Goal: Use online tool/utility: Utilize a website feature to perform a specific function

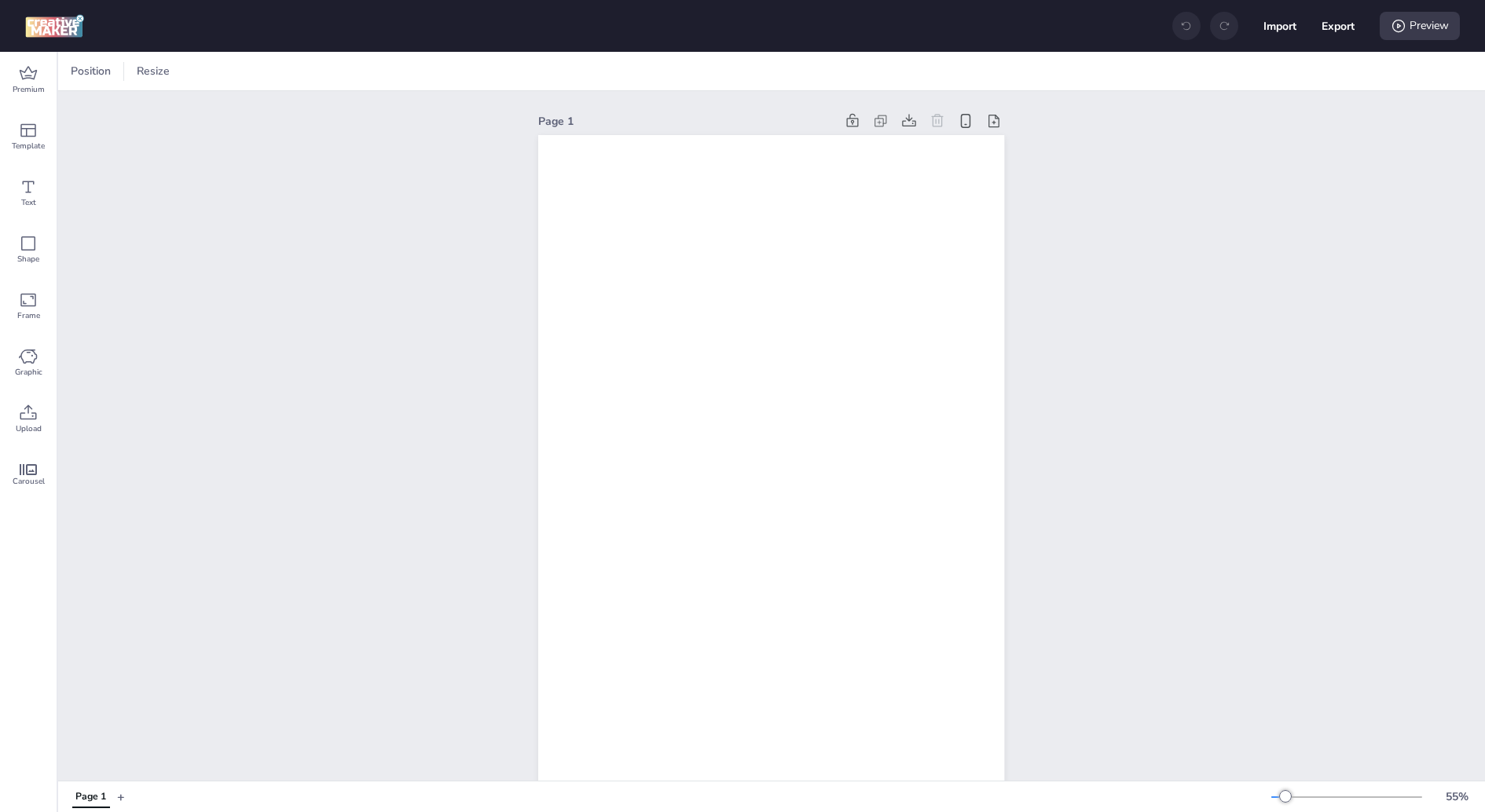
click at [151, 57] on div "Position Resize" at bounding box center [771, 71] width 1426 height 39
click at [151, 74] on span "Resize" at bounding box center [152, 71] width 39 height 17
click at [57, 126] on input "1080" at bounding box center [48, 133] width 42 height 30
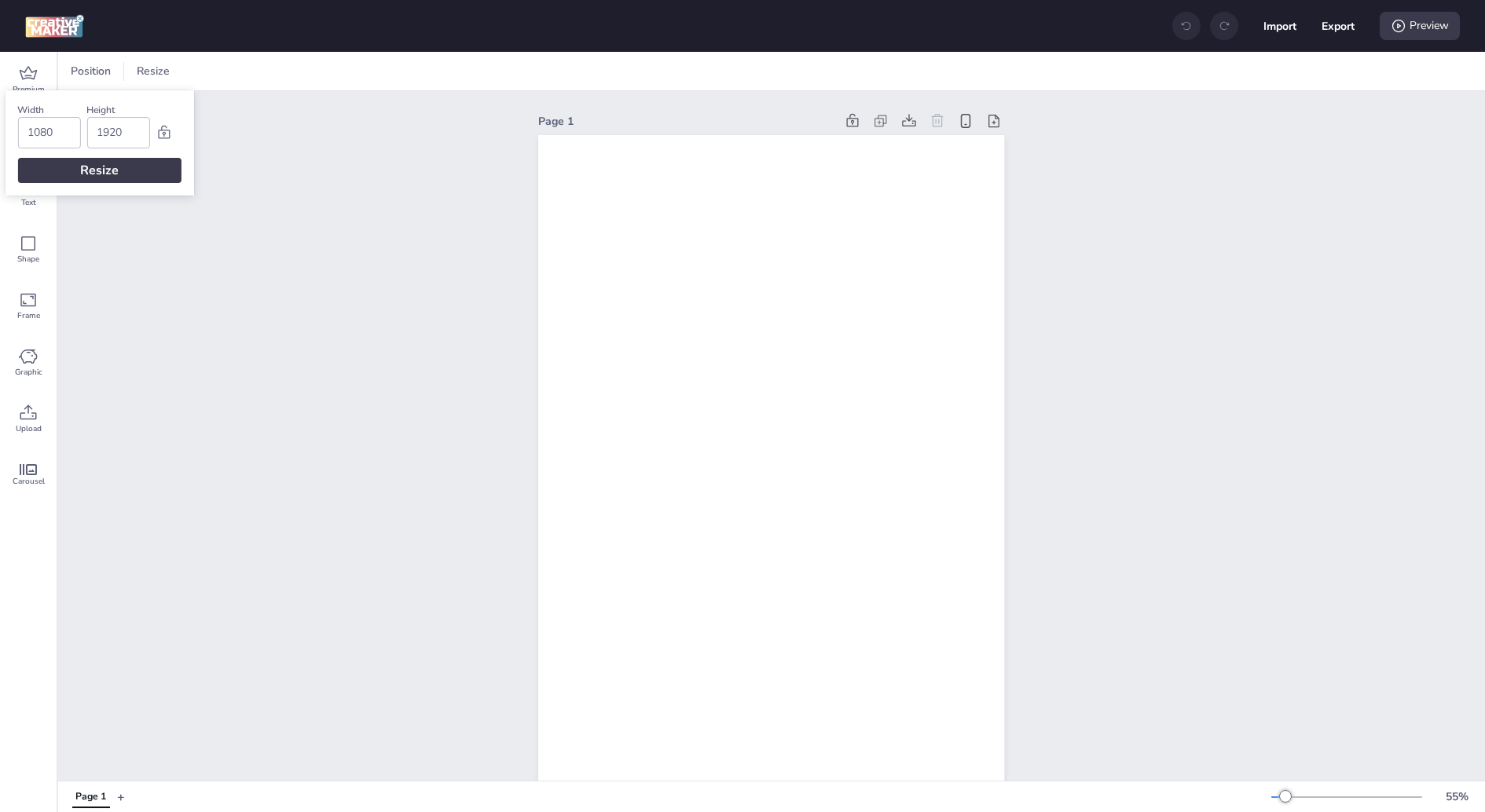
click at [57, 126] on input "1080" at bounding box center [48, 133] width 42 height 30
type input "320"
type input "480"
click at [49, 167] on div "Resize" at bounding box center [99, 170] width 164 height 25
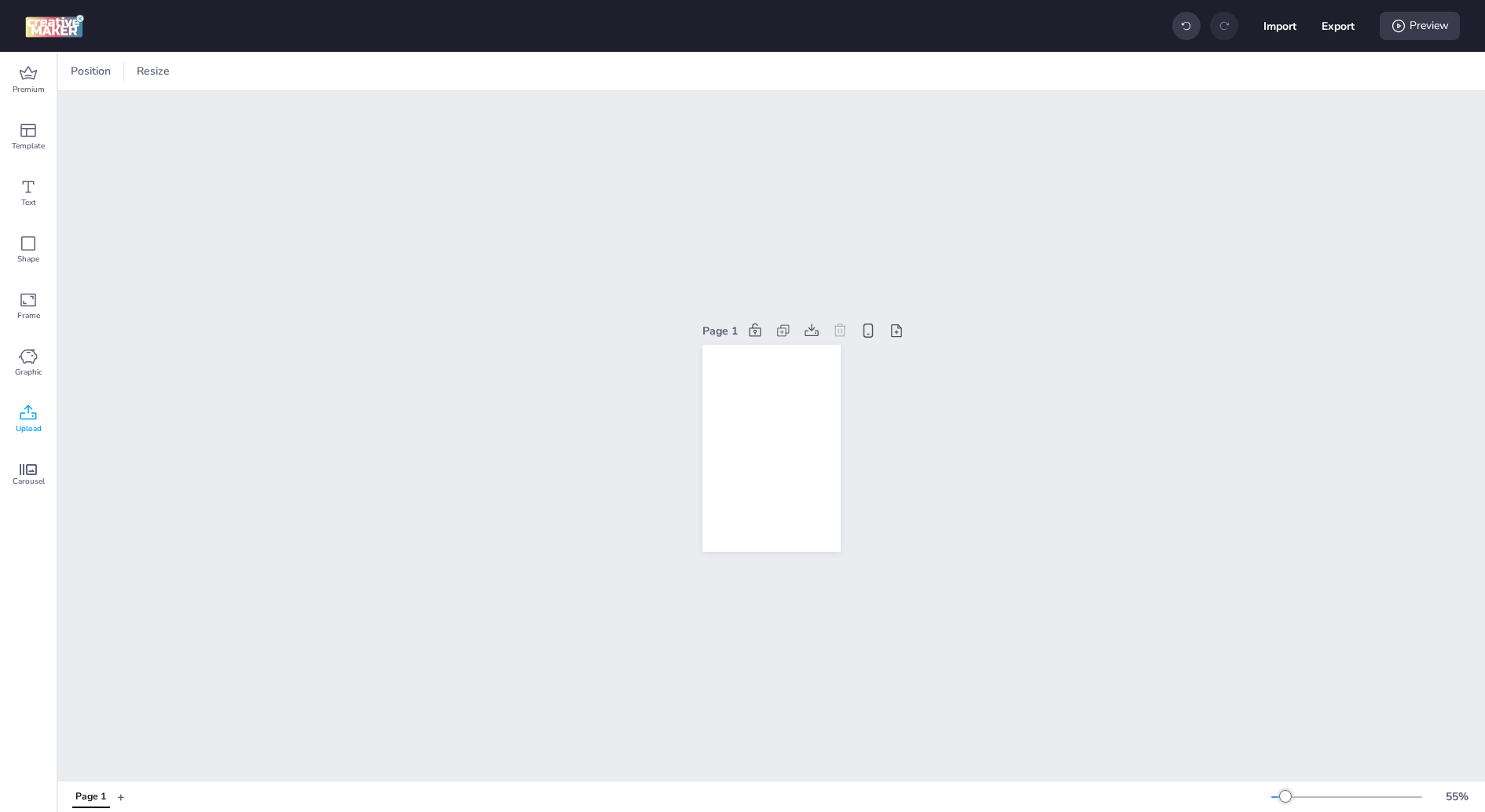
click at [40, 423] on span "Upload" at bounding box center [29, 428] width 26 height 12
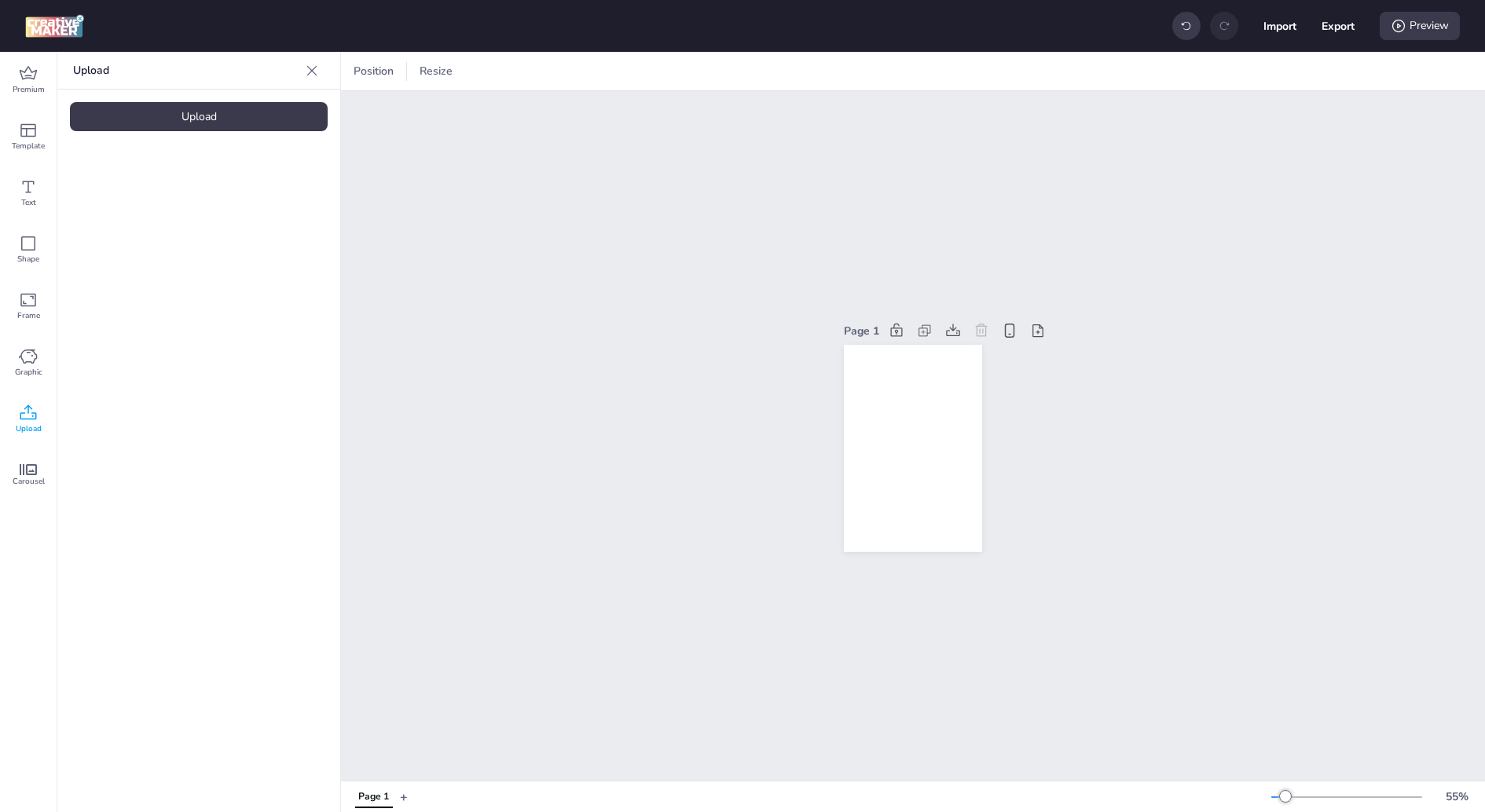
click at [265, 112] on div "Upload" at bounding box center [199, 117] width 258 height 29
click at [21, 74] on icon at bounding box center [28, 72] width 18 height 13
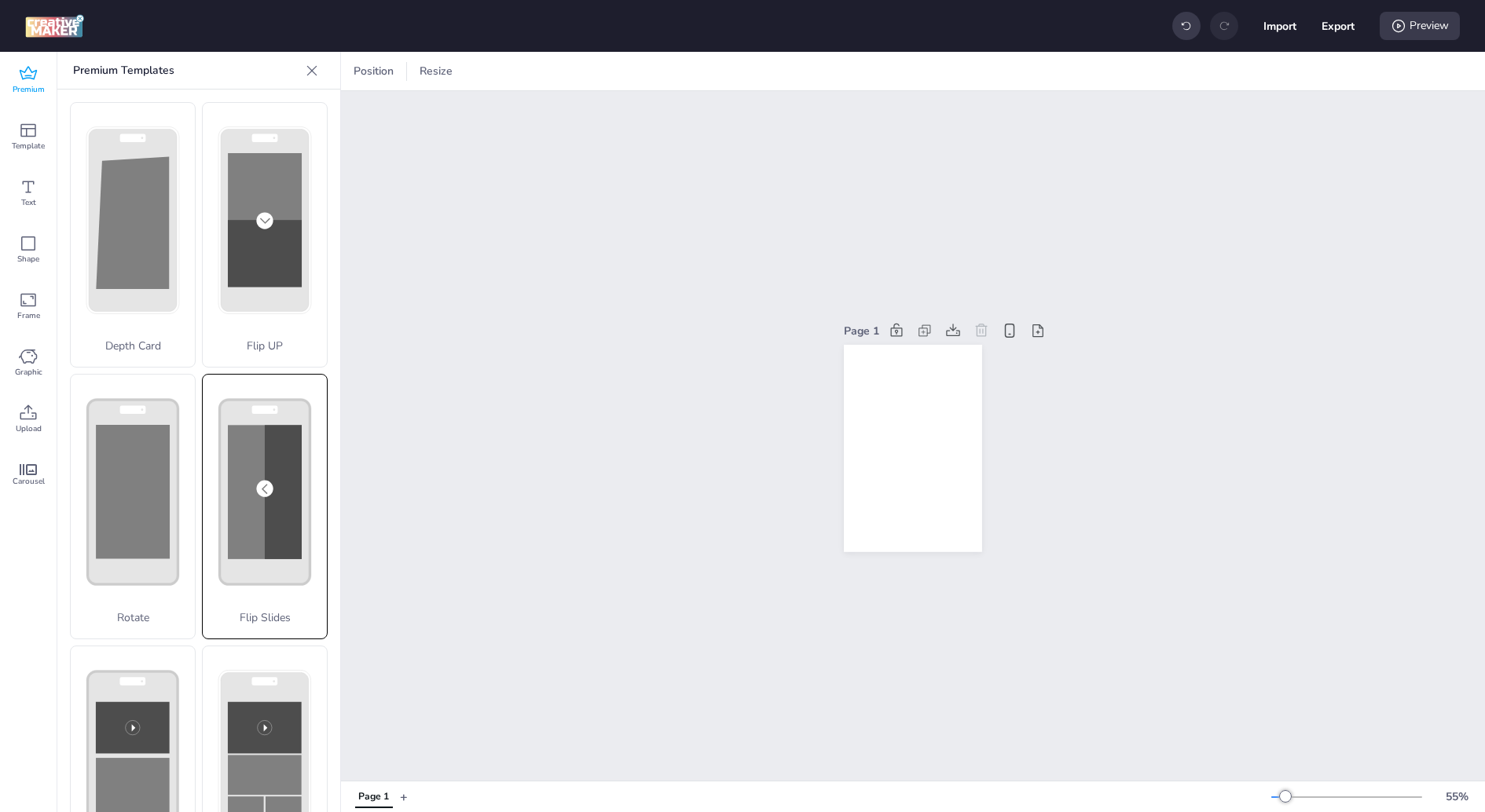
click at [281, 476] on div "Flip Slides" at bounding box center [264, 506] width 125 height 265
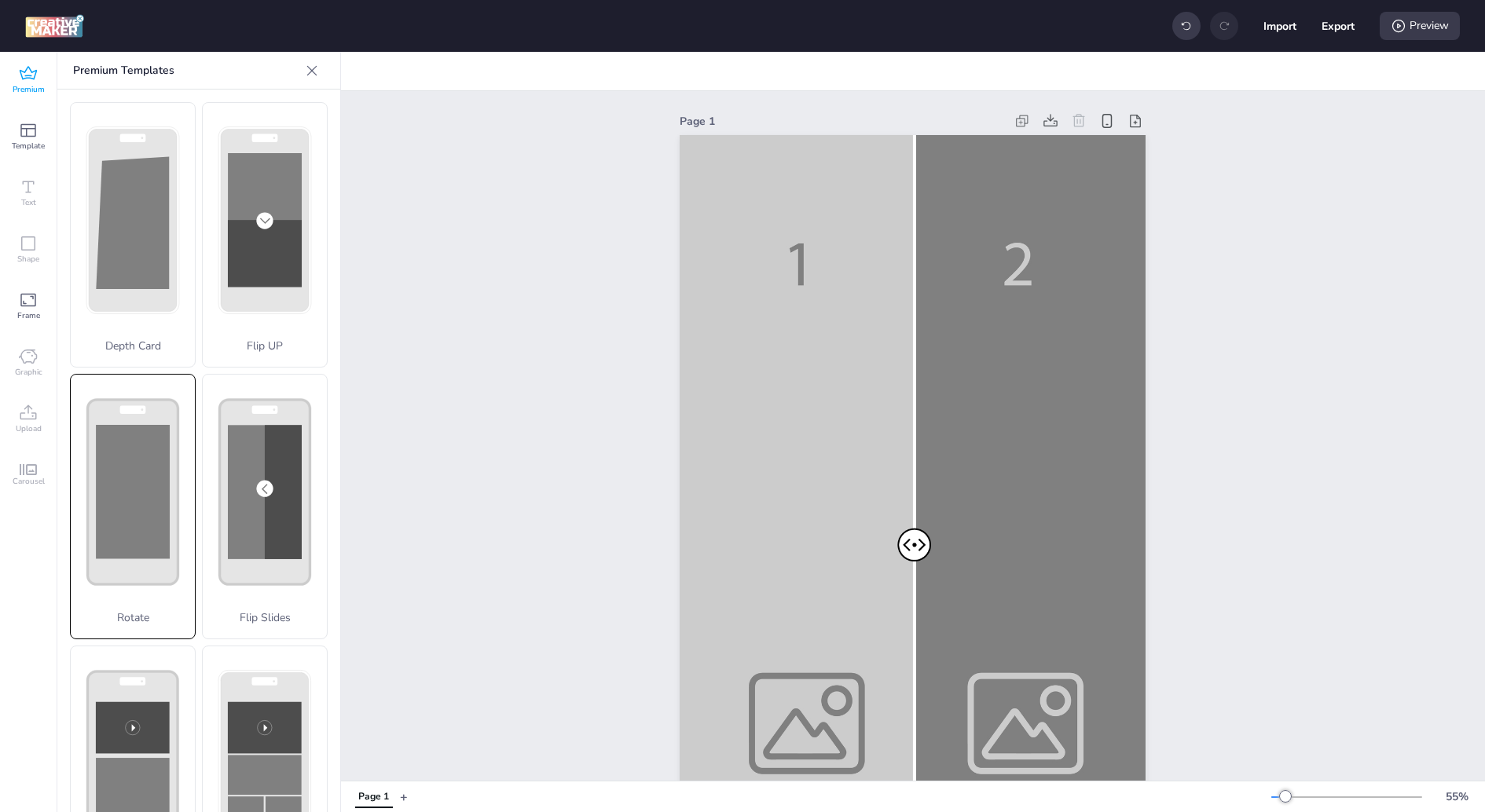
click at [140, 526] on rect at bounding box center [132, 491] width 74 height 133
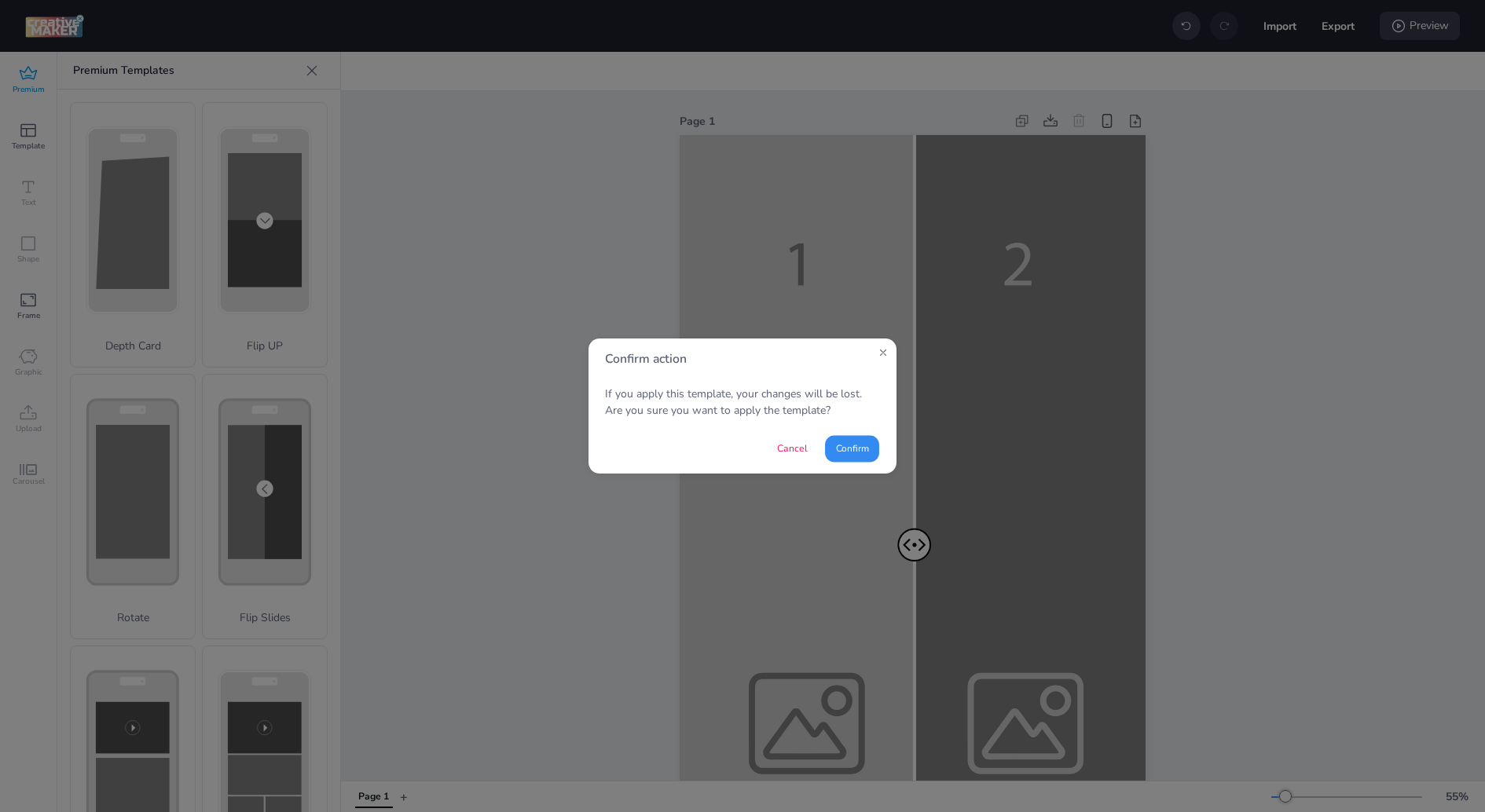
click at [834, 439] on button "Confirm" at bounding box center [852, 448] width 54 height 26
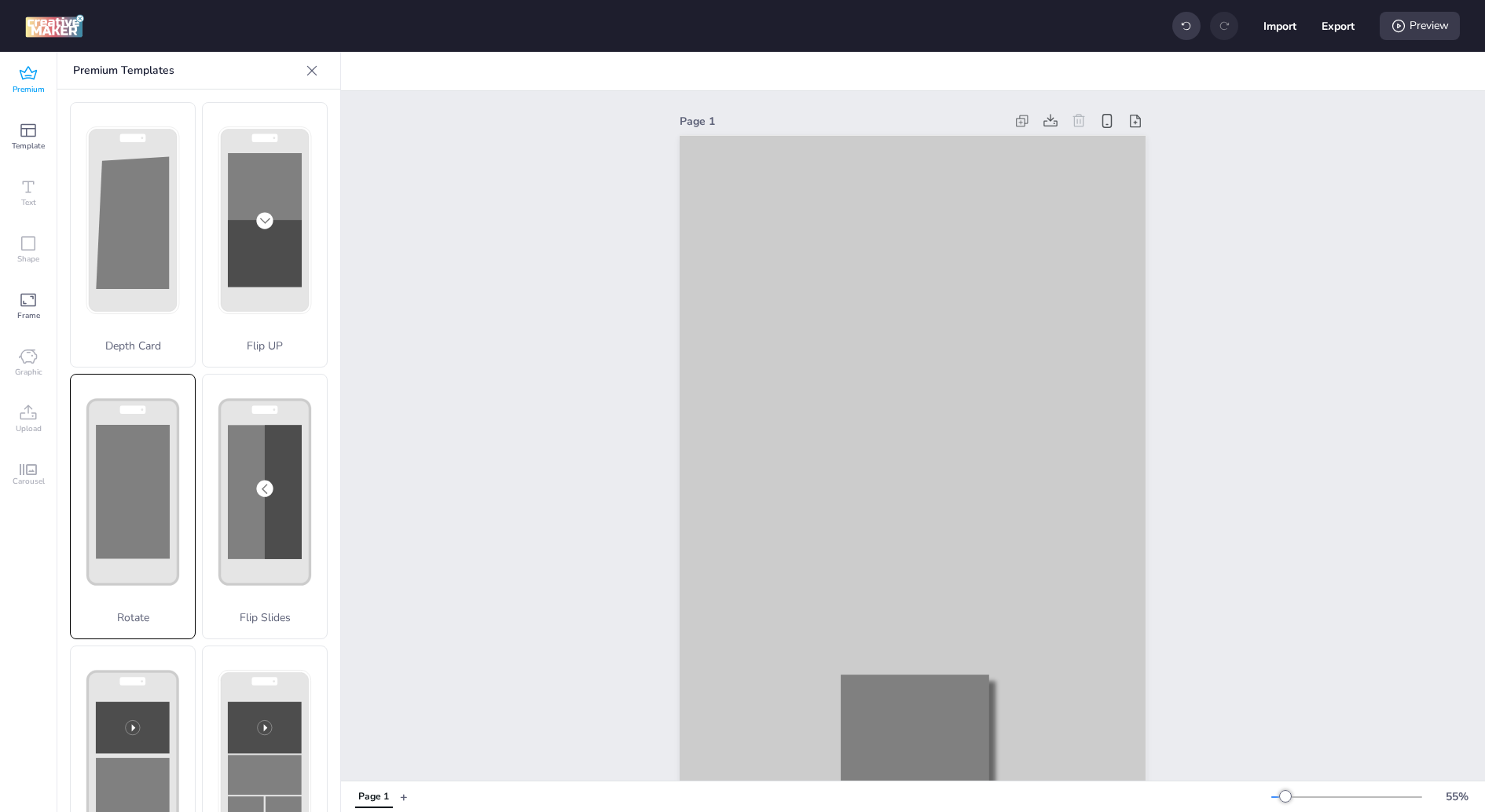
click at [111, 493] on rect at bounding box center [132, 491] width 74 height 133
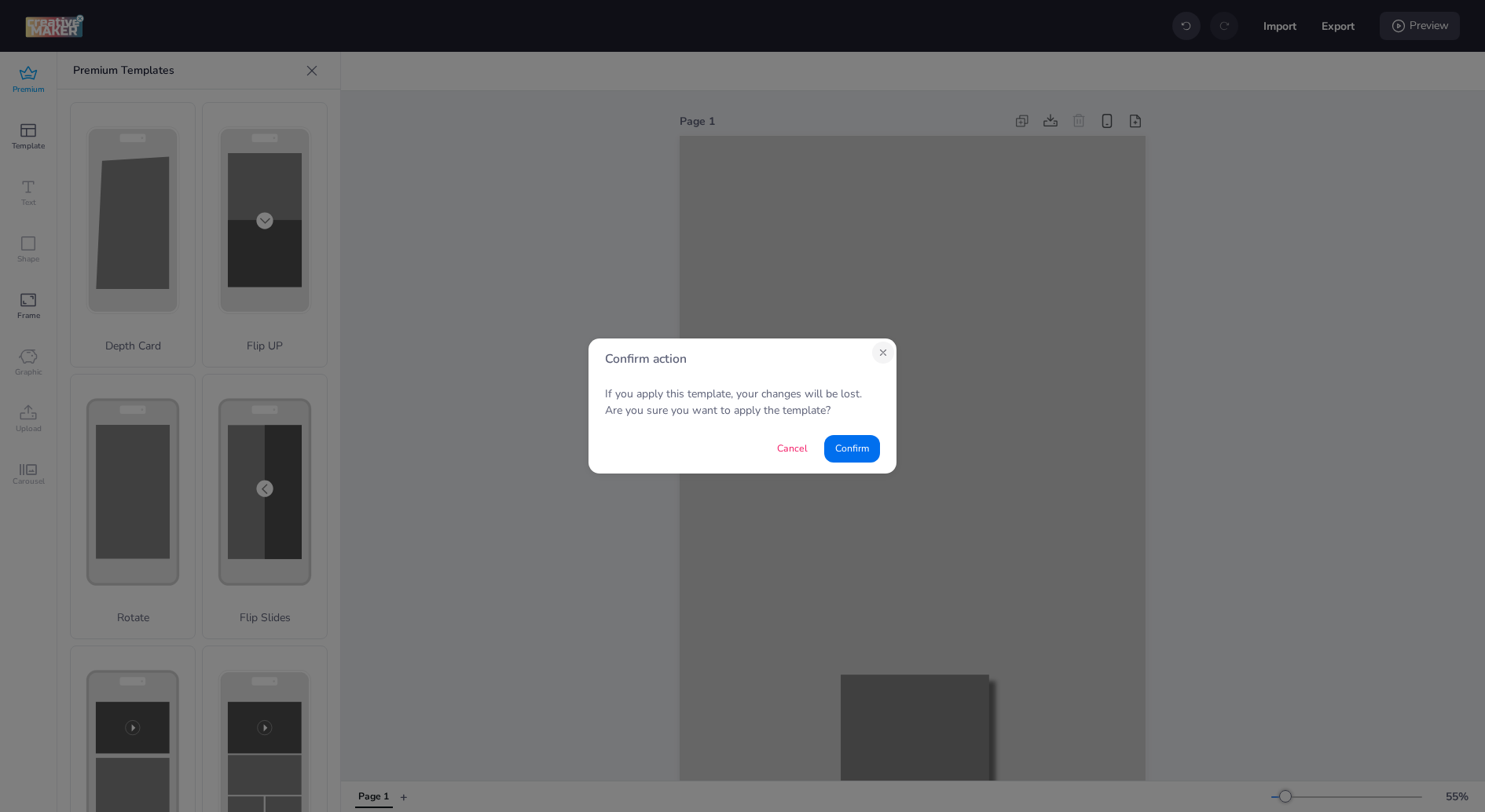
click at [880, 351] on icon "Close" at bounding box center [883, 352] width 11 height 11
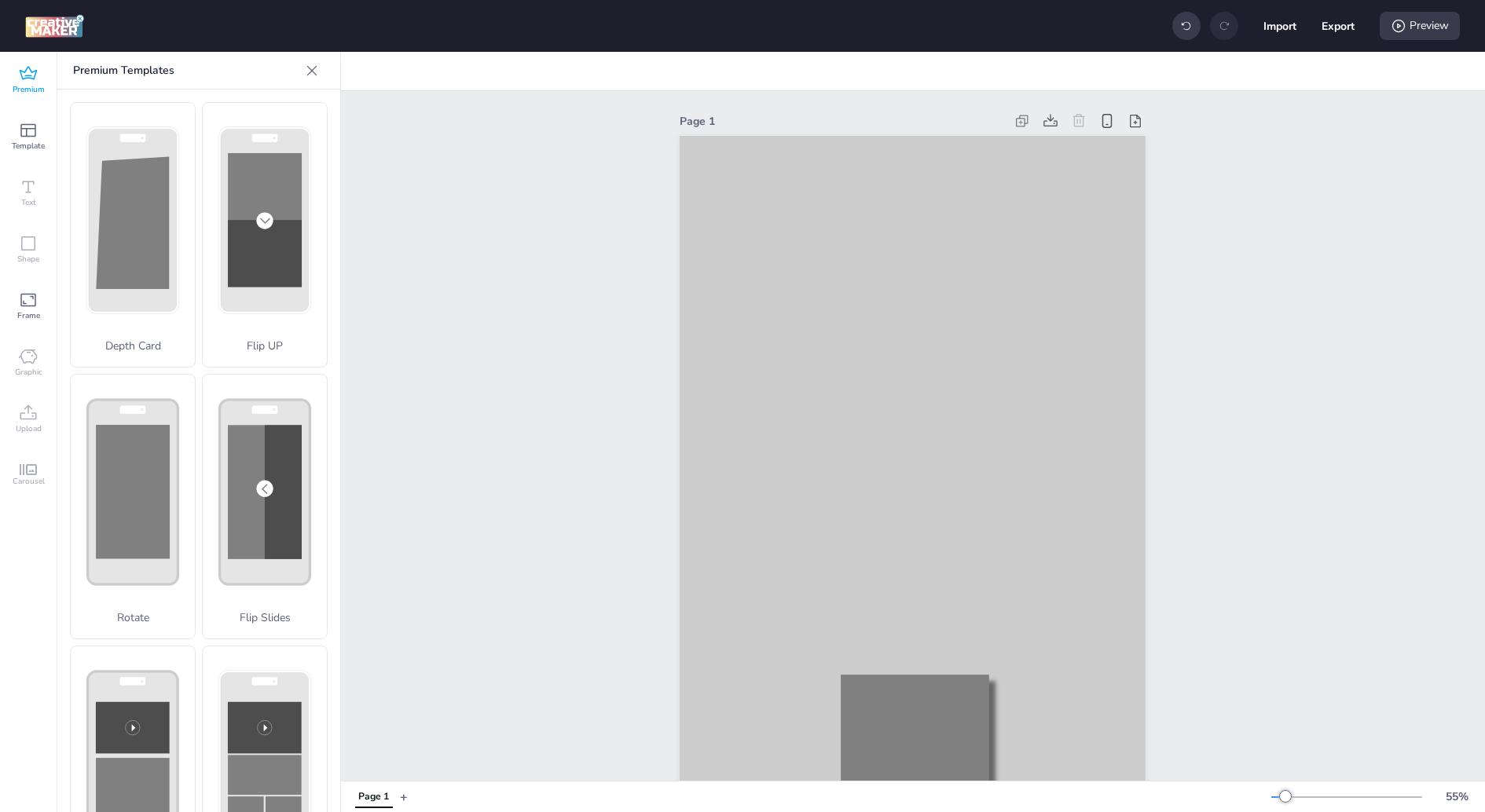
click at [321, 69] on div at bounding box center [312, 70] width 25 height 25
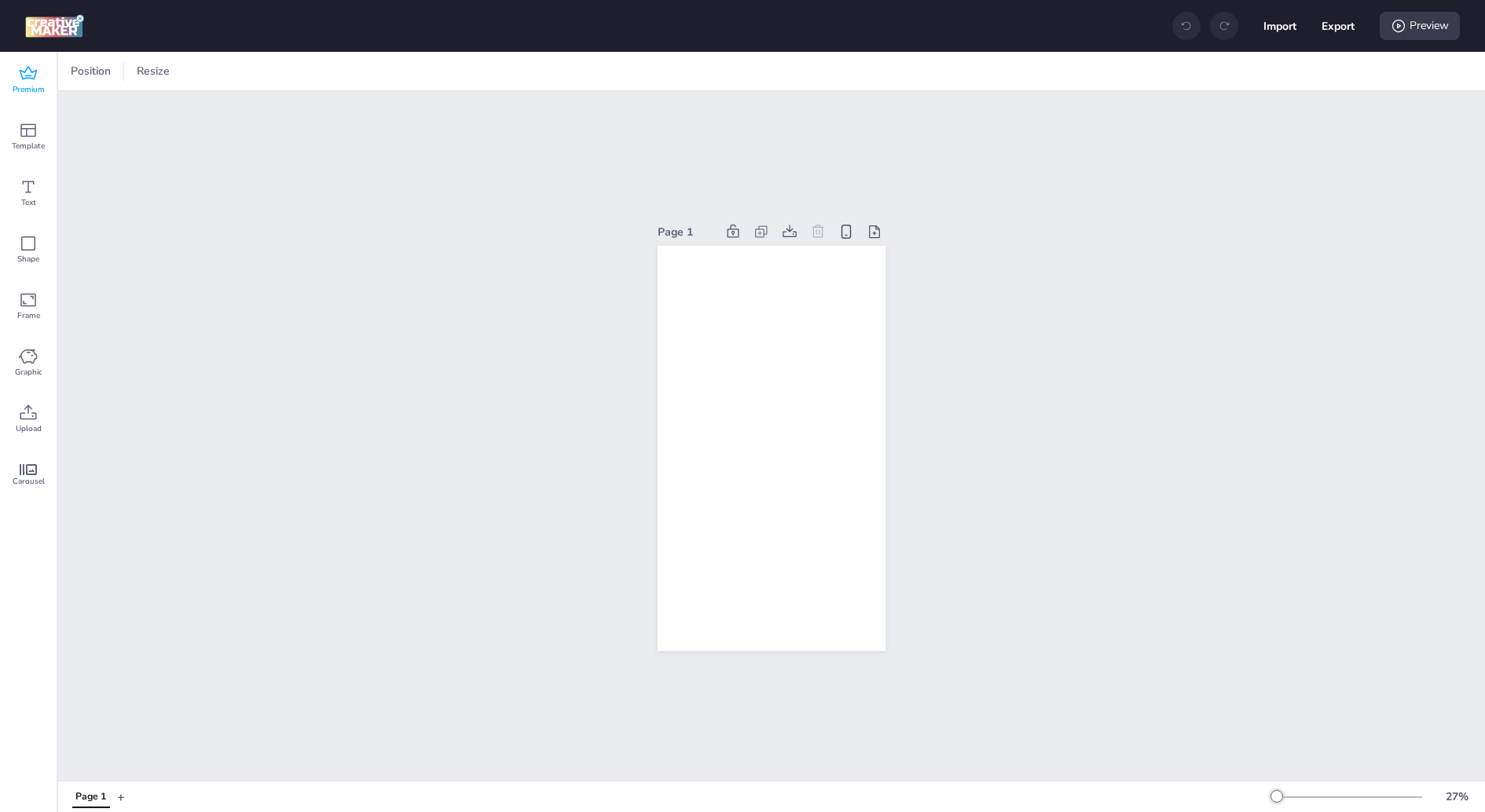
click at [43, 80] on div "Premium" at bounding box center [28, 80] width 57 height 57
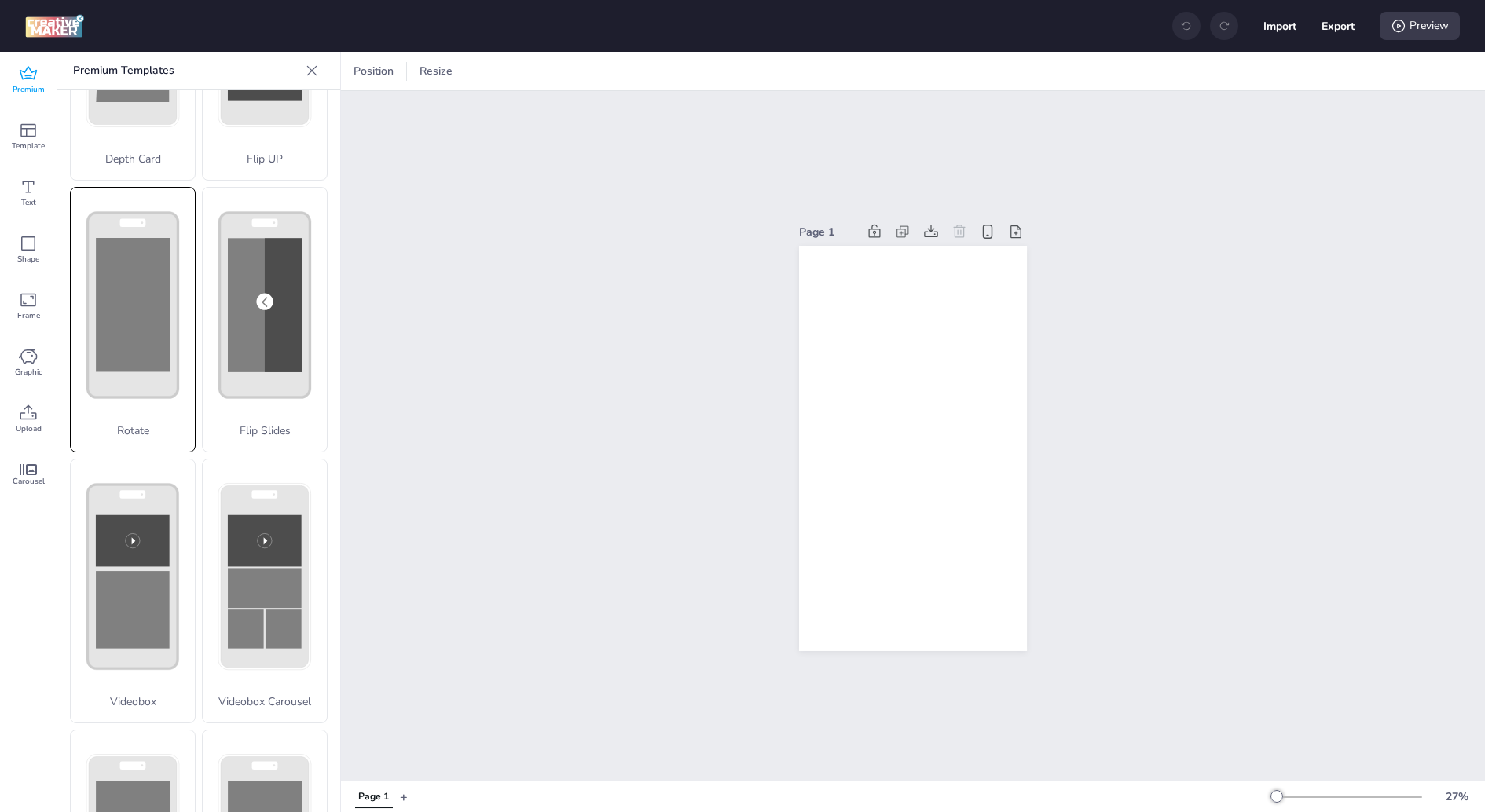
scroll to position [194, 0]
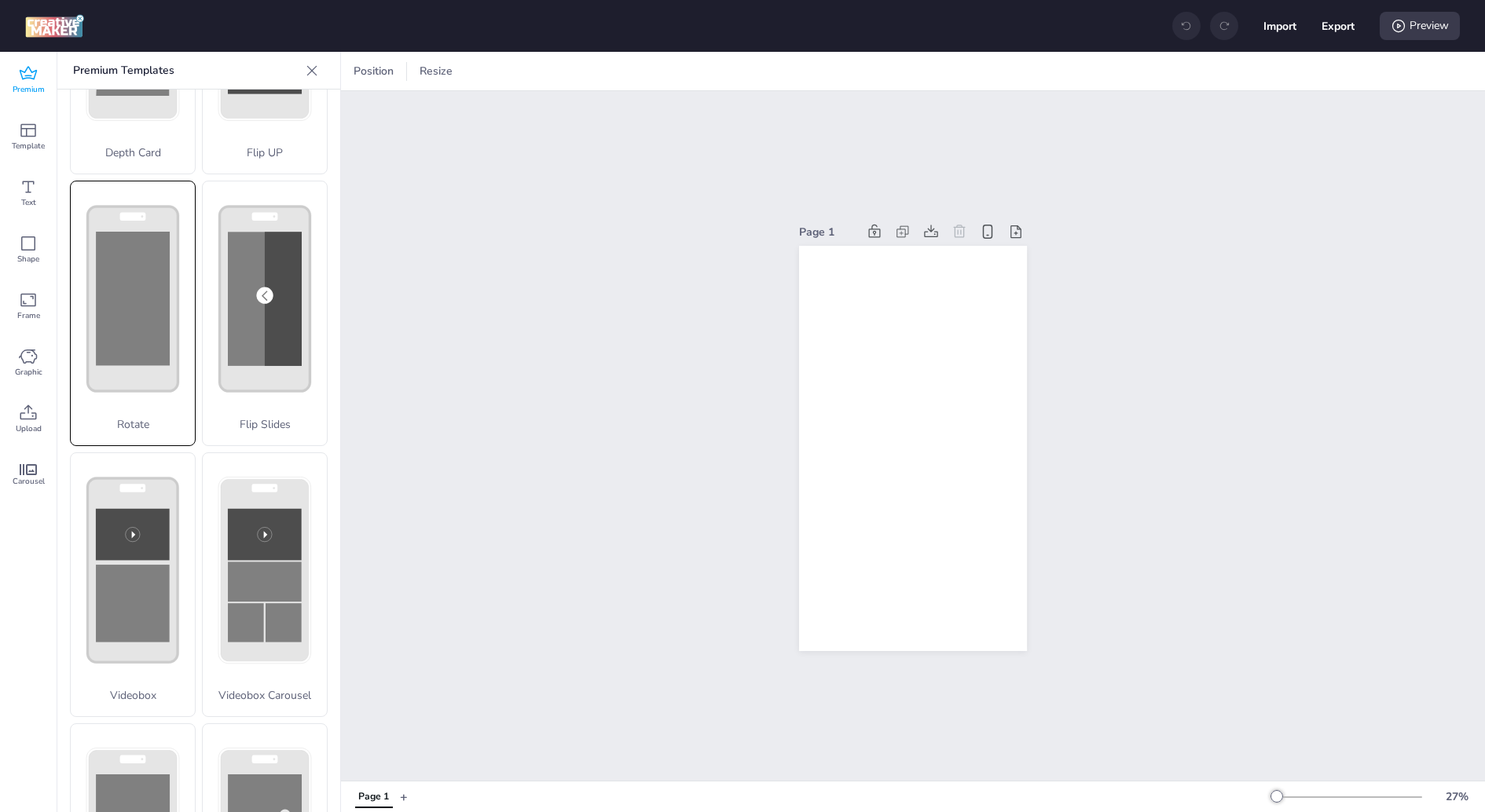
click at [146, 371] on rect at bounding box center [132, 299] width 90 height 185
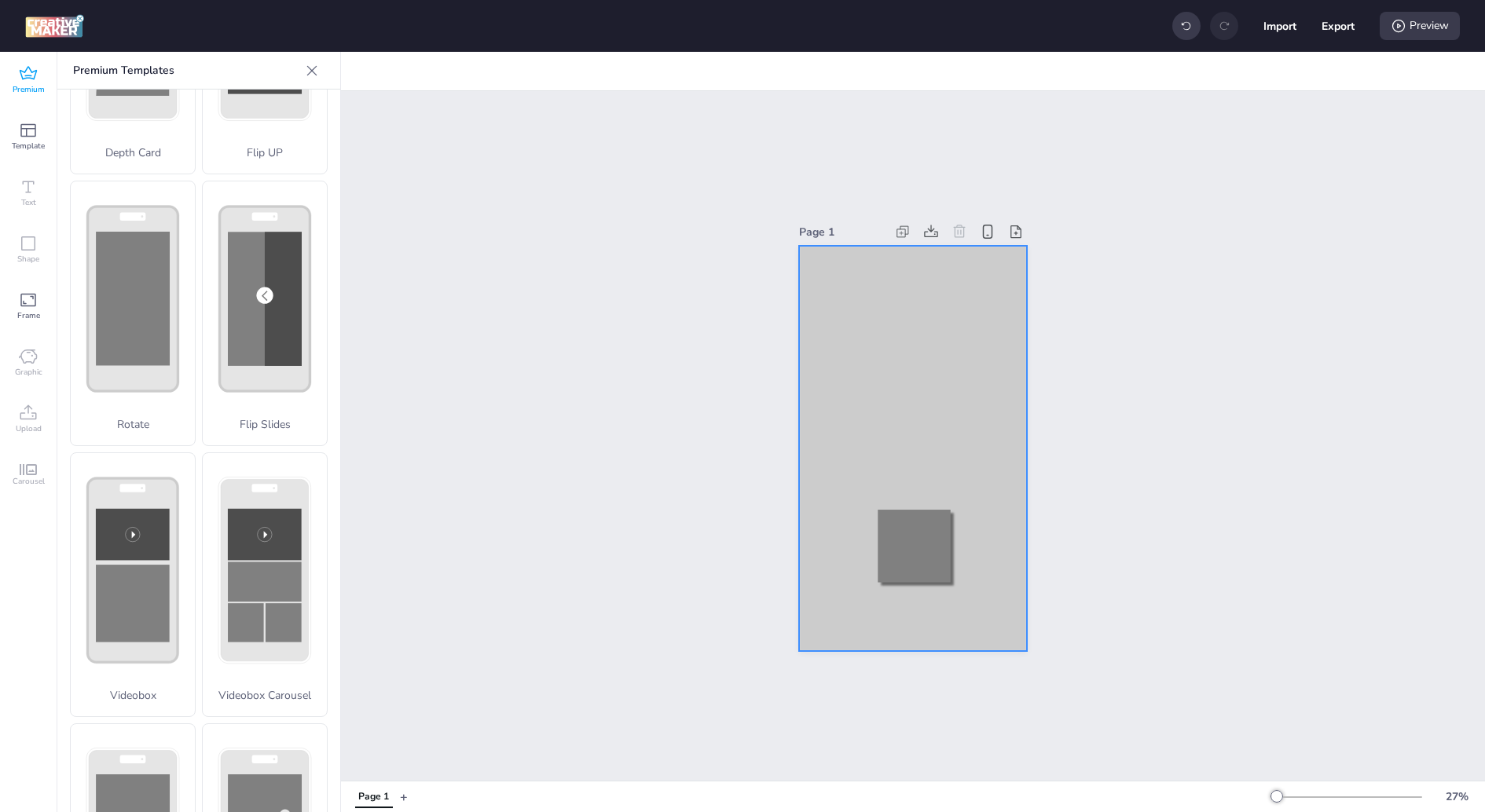
click at [940, 295] on div at bounding box center [913, 448] width 228 height 406
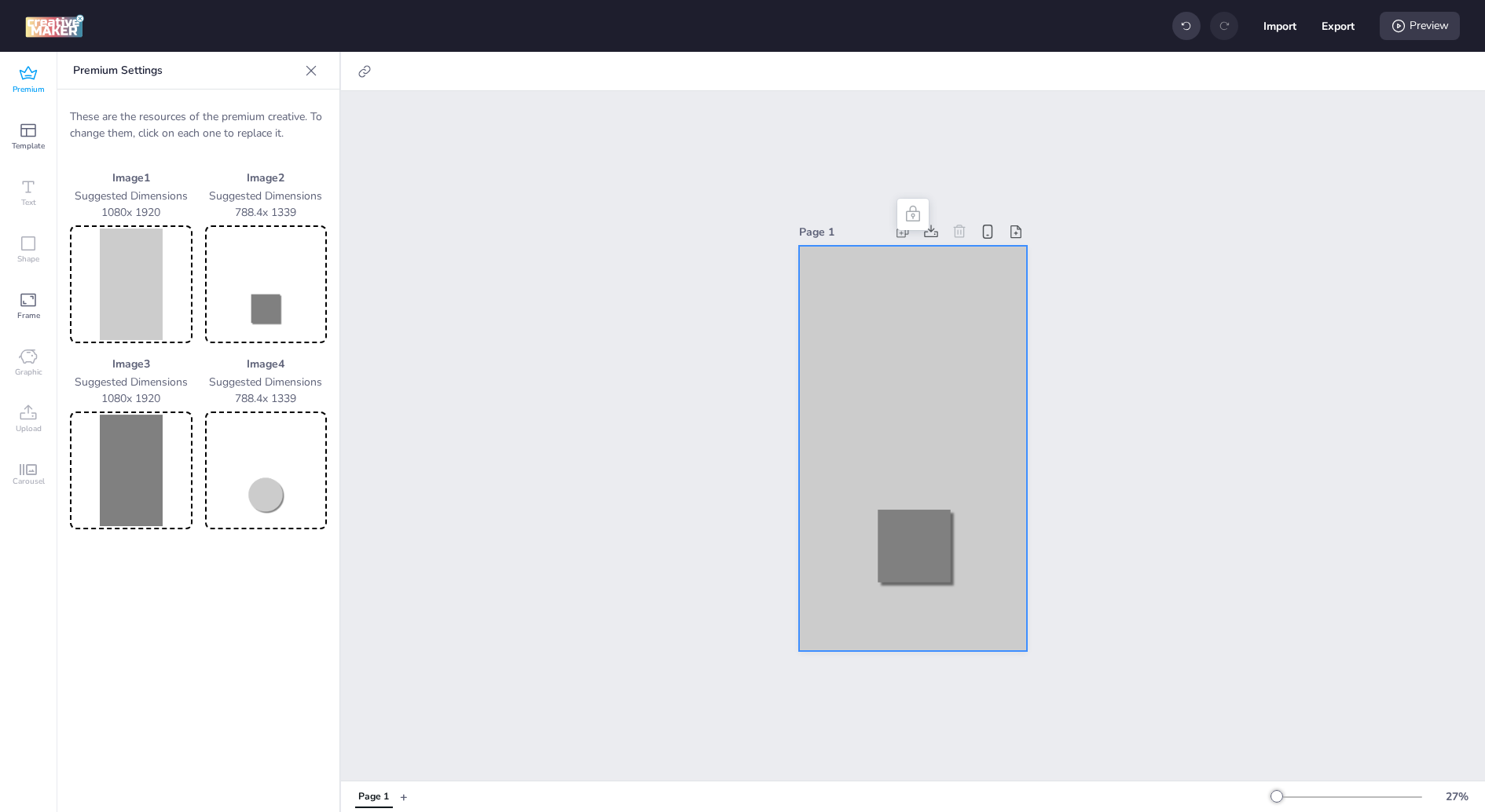
click at [148, 287] on img at bounding box center [131, 284] width 117 height 111
click at [635, 384] on div "Page 1" at bounding box center [913, 435] width 1144 height 689
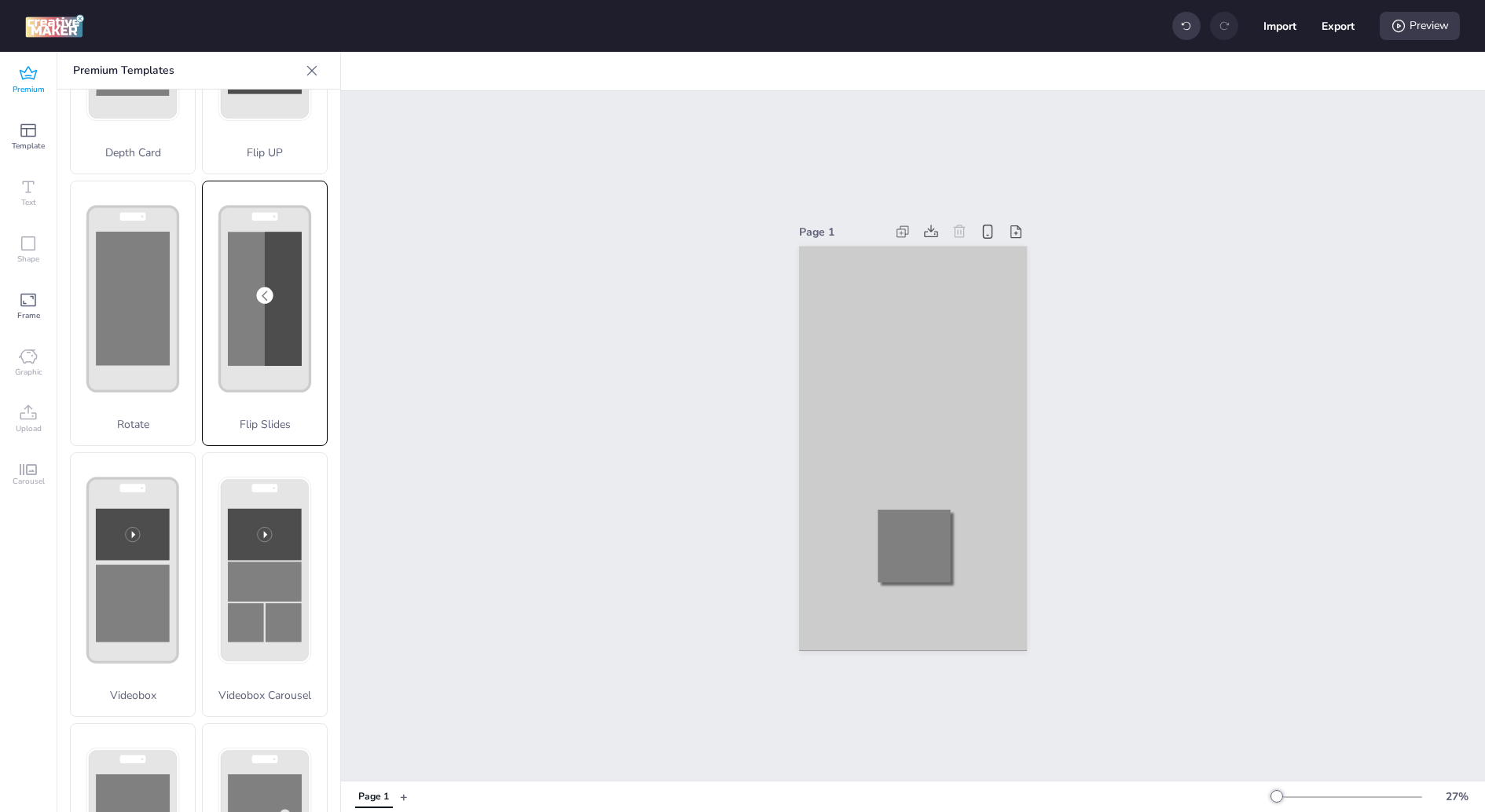
scroll to position [0, 0]
